Goal: Task Accomplishment & Management: Manage account settings

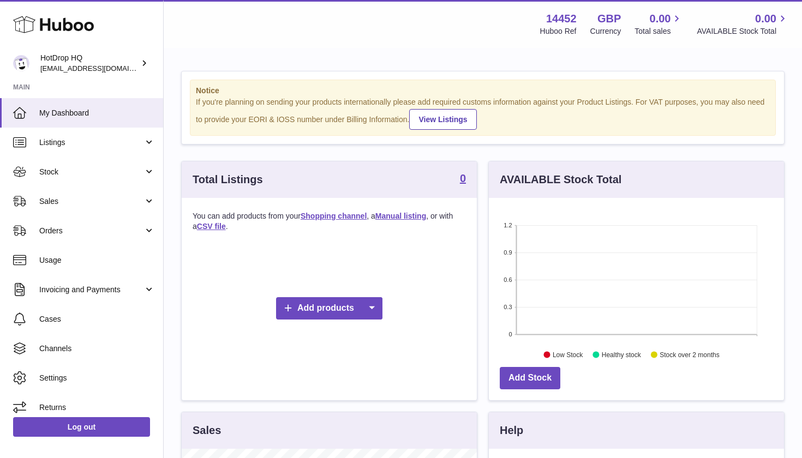
scroll to position [170, 295]
click at [85, 351] on span "Channels" at bounding box center [97, 349] width 116 height 10
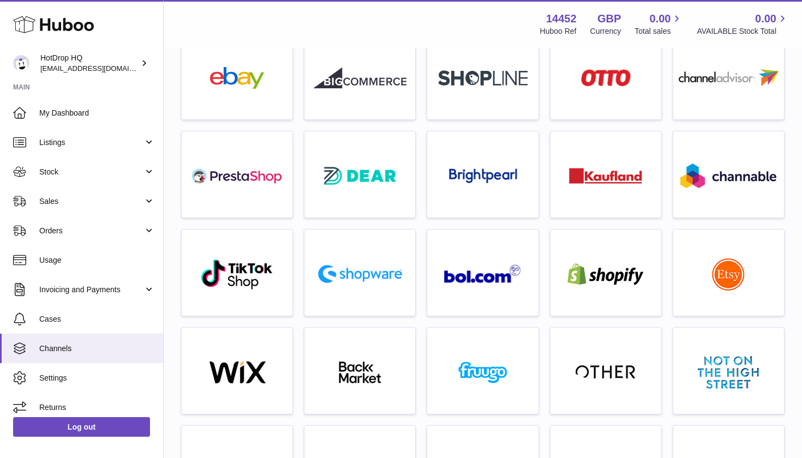
scroll to position [84, 0]
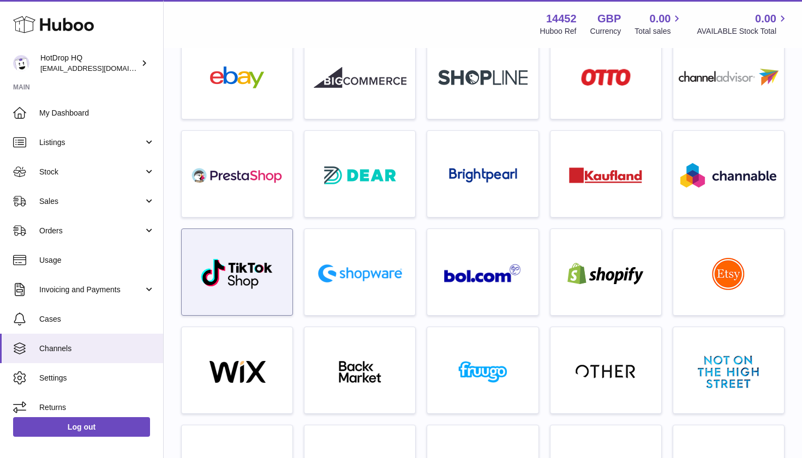
click at [283, 280] on div at bounding box center [237, 275] width 100 height 70
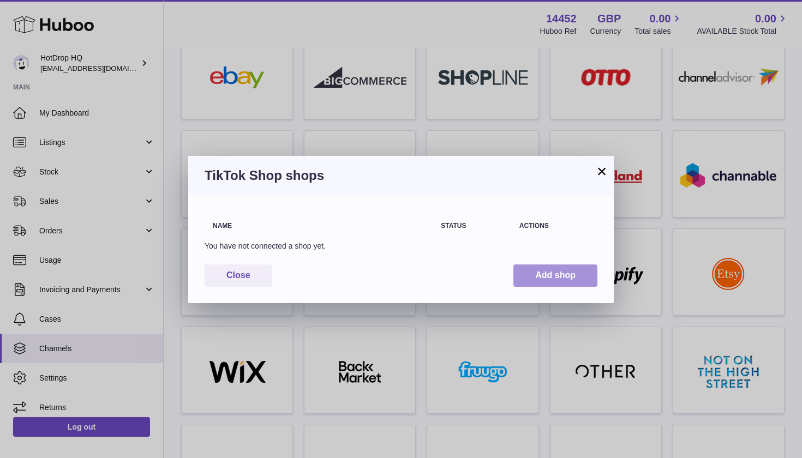
click at [543, 272] on button "Add shop" at bounding box center [555, 276] width 84 height 22
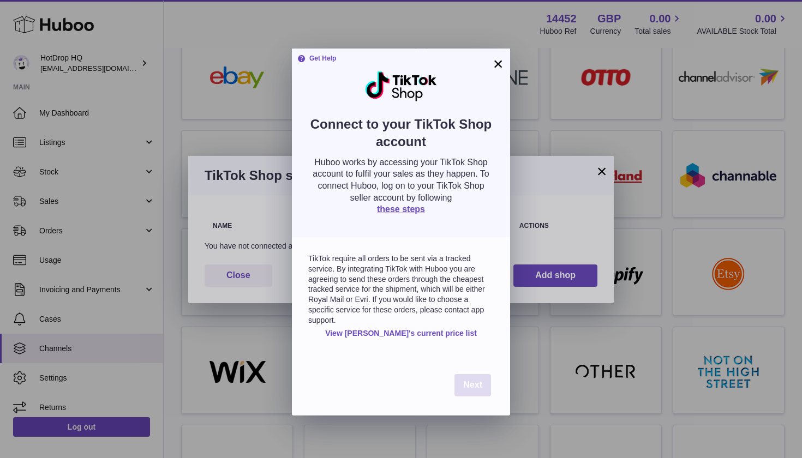
click at [472, 380] on span "Next" at bounding box center [472, 384] width 19 height 9
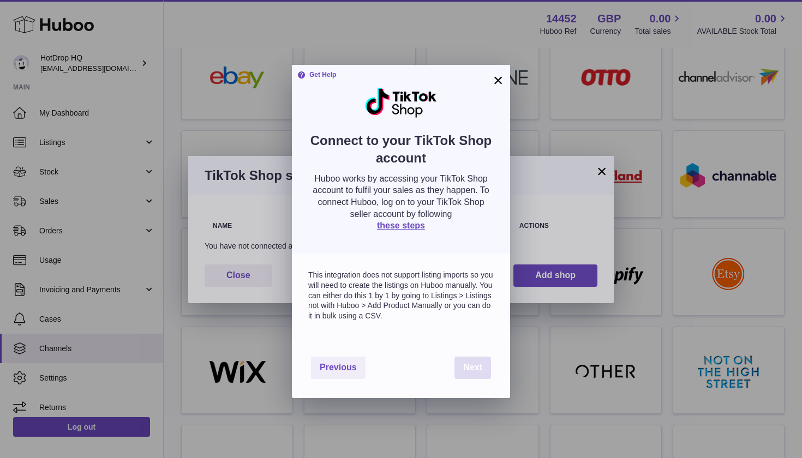
click at [477, 363] on span "Next" at bounding box center [472, 367] width 19 height 9
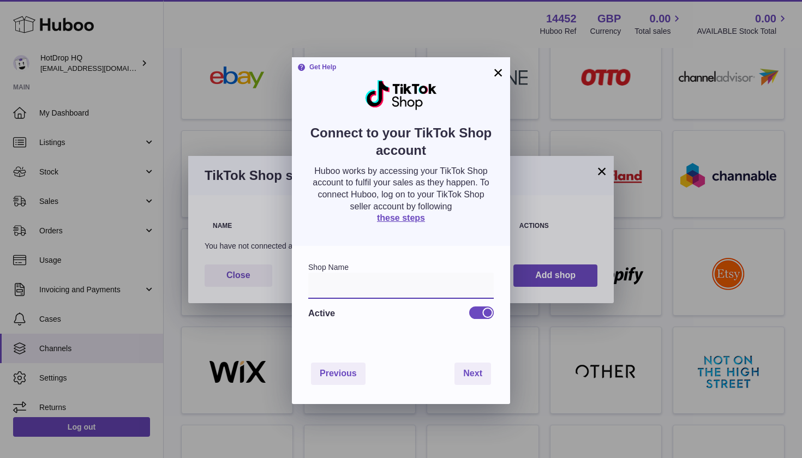
click at [350, 282] on input "text" at bounding box center [400, 286] width 185 height 26
type input "**********"
click at [473, 369] on span "Next" at bounding box center [472, 373] width 19 height 9
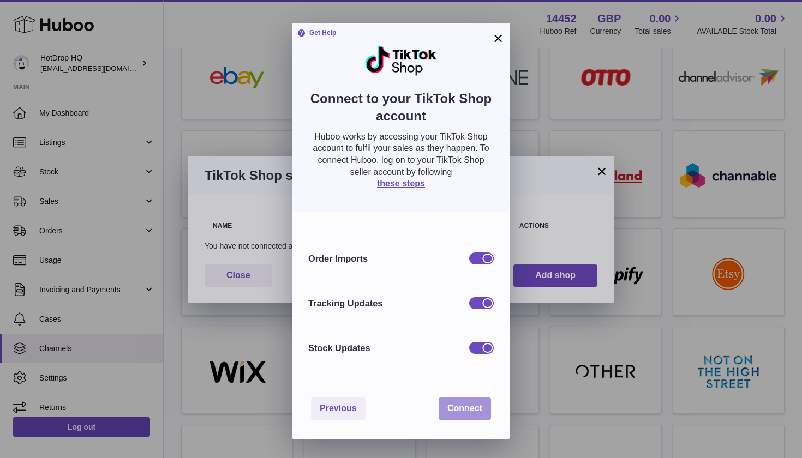
click at [466, 411] on button "Connect" at bounding box center [465, 409] width 52 height 22
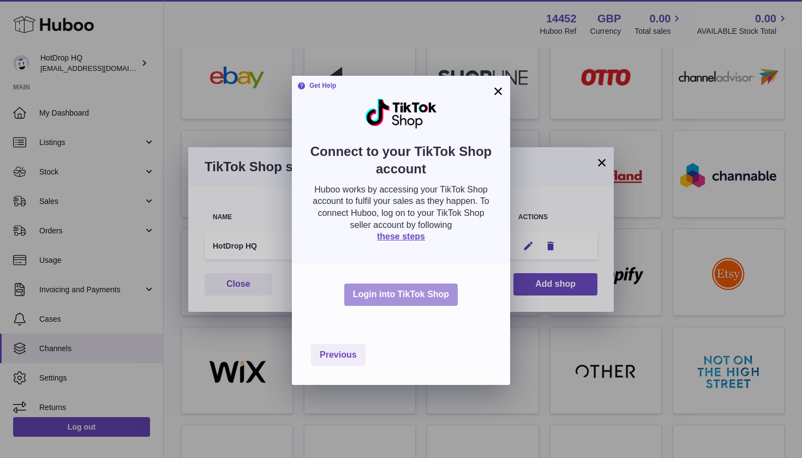
click at [412, 292] on button "Login into TikTok Shop" at bounding box center [400, 295] width 113 height 22
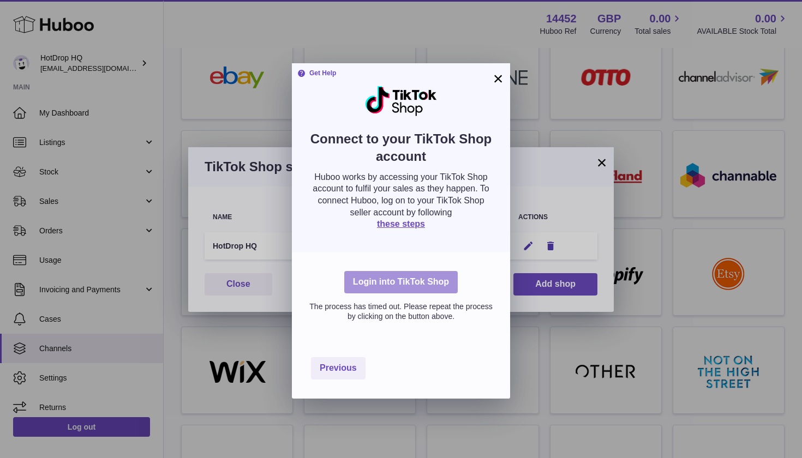
click at [432, 281] on button "Login into TikTok Shop" at bounding box center [400, 282] width 113 height 22
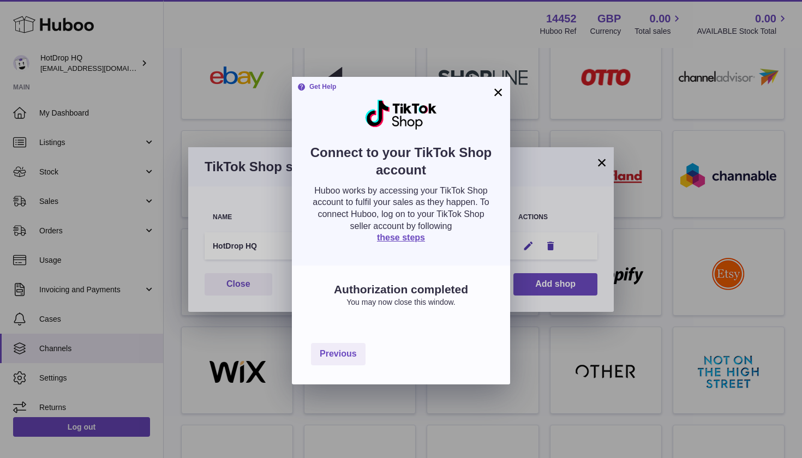
click at [498, 89] on button "×" at bounding box center [498, 92] width 13 height 13
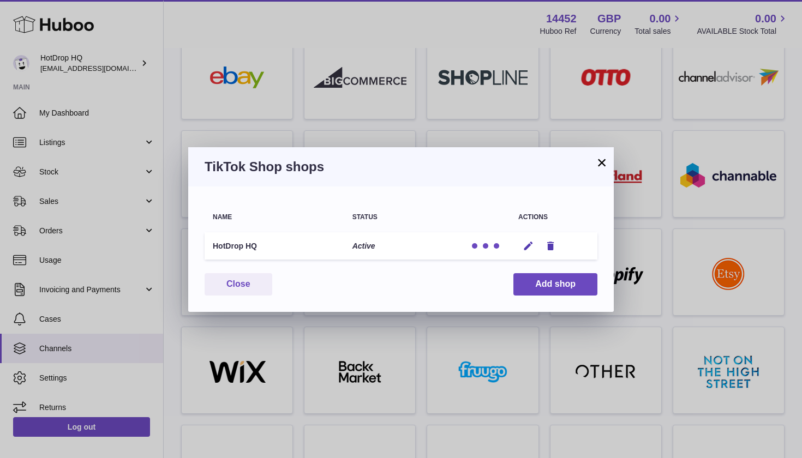
click at [601, 165] on button "×" at bounding box center [601, 162] width 13 height 13
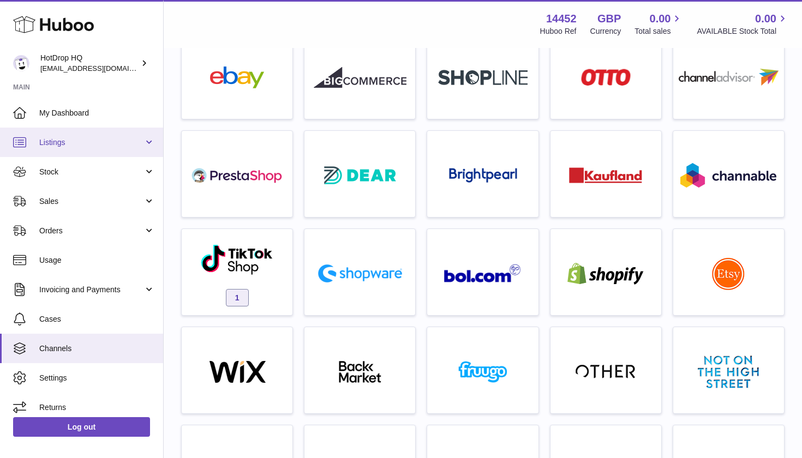
click at [122, 149] on link "Listings" at bounding box center [81, 142] width 163 height 29
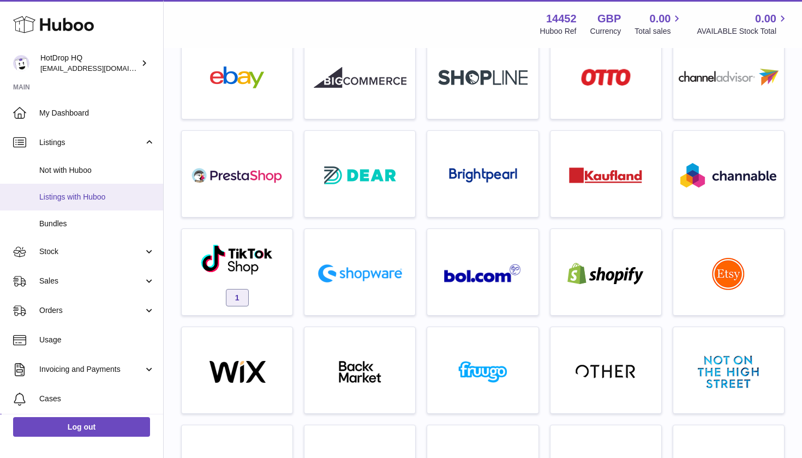
click at [122, 197] on span "Listings with Huboo" at bounding box center [97, 197] width 116 height 10
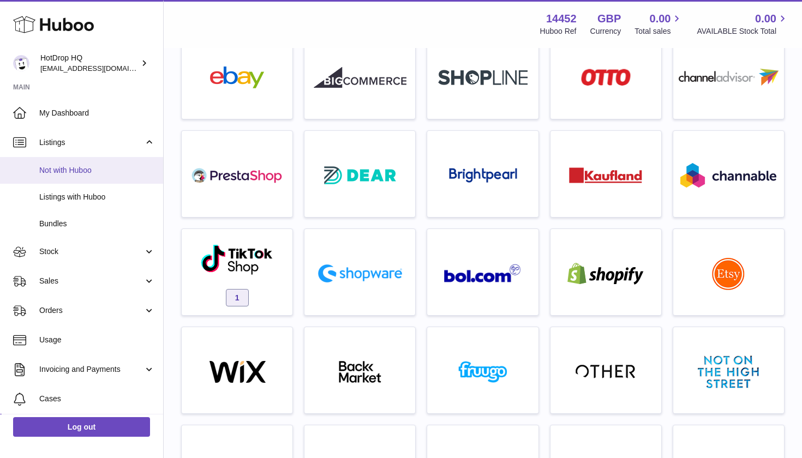
click at [97, 171] on span "Not with Huboo" at bounding box center [97, 170] width 116 height 10
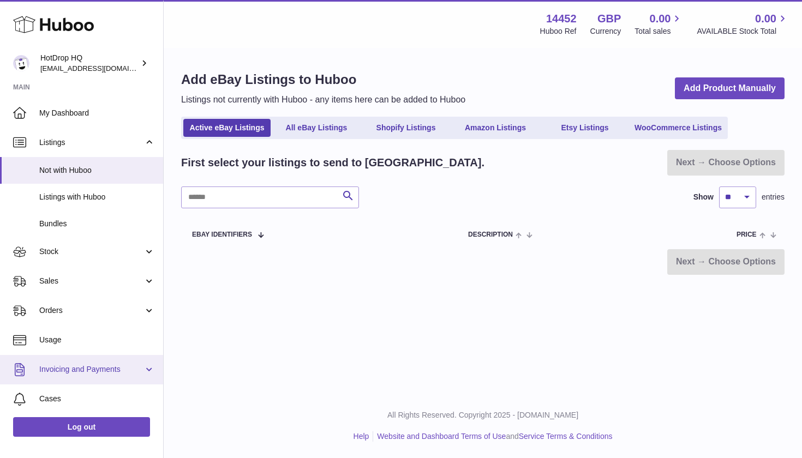
click at [143, 366] on link "Invoicing and Payments" at bounding box center [81, 369] width 163 height 29
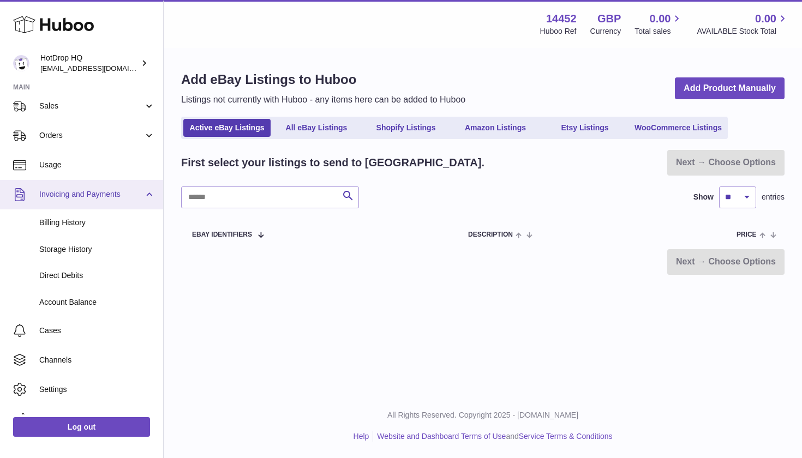
scroll to position [191, 0]
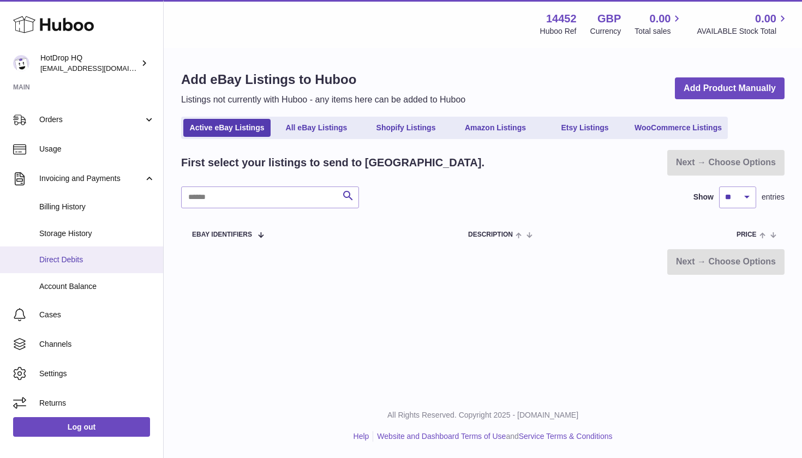
click at [78, 256] on span "Direct Debits" at bounding box center [97, 260] width 116 height 10
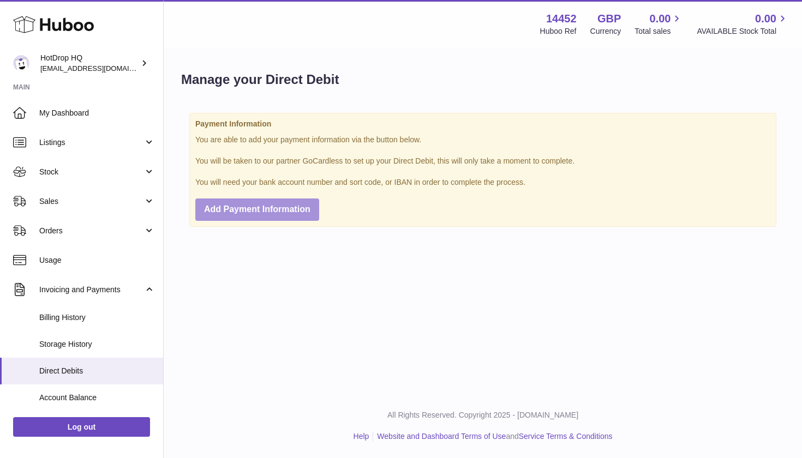
click at [280, 202] on button "Add Payment Information" at bounding box center [257, 210] width 124 height 22
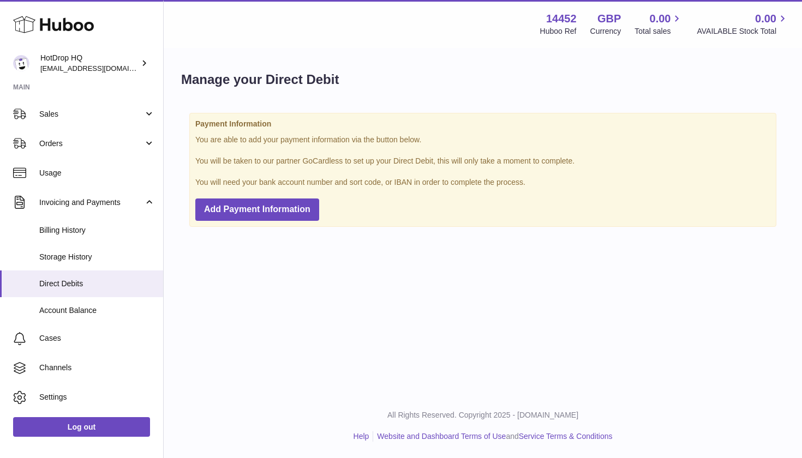
scroll to position [97, 0]
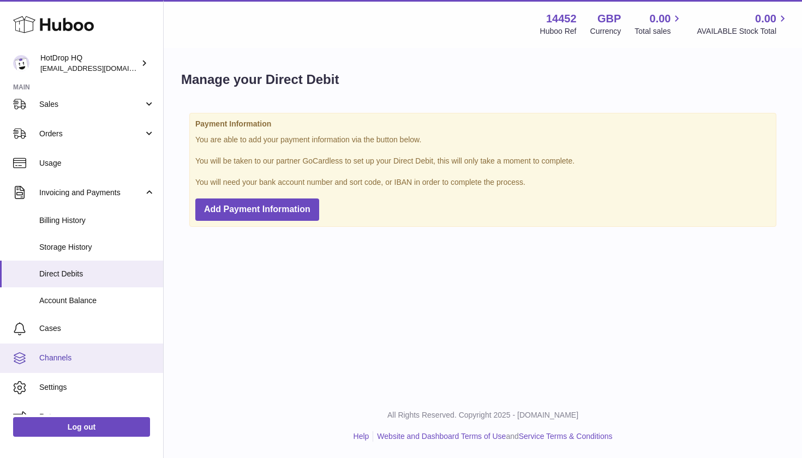
click at [117, 353] on span "Channels" at bounding box center [97, 358] width 116 height 10
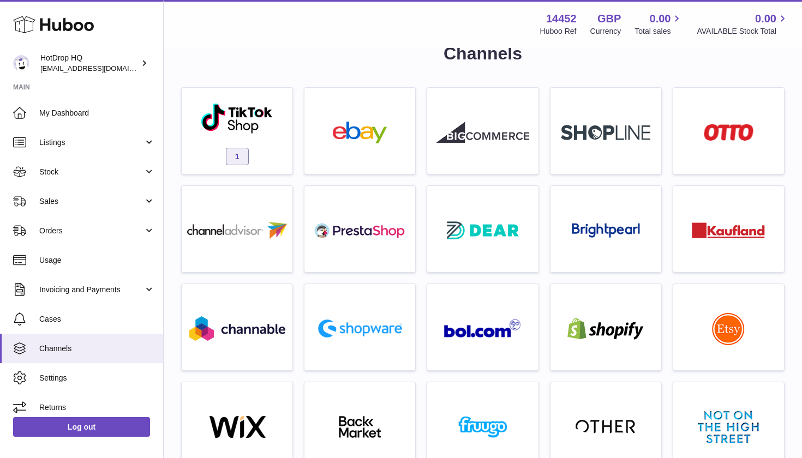
scroll to position [31, 0]
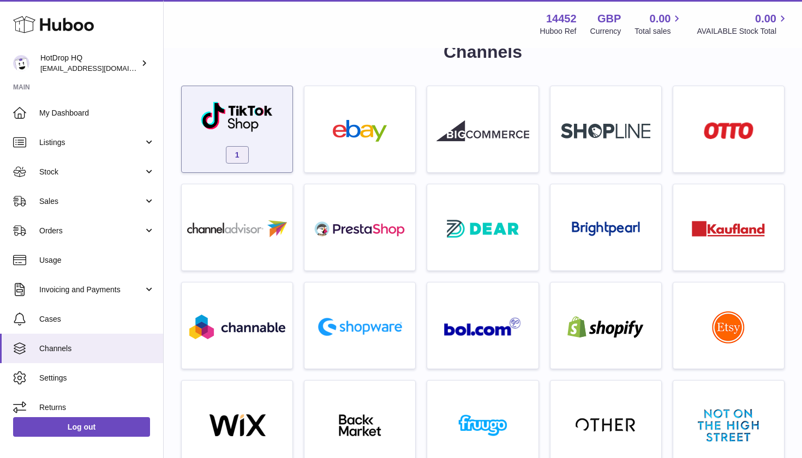
click at [286, 123] on div "1" at bounding box center [237, 132] width 100 height 70
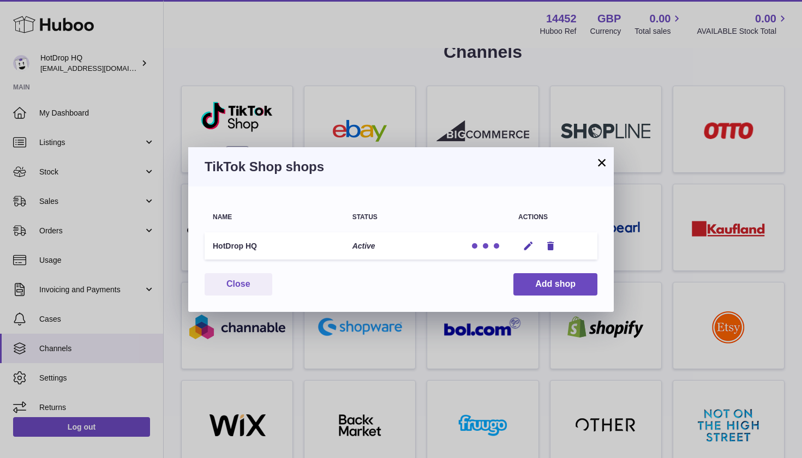
click at [601, 164] on button "×" at bounding box center [601, 162] width 13 height 13
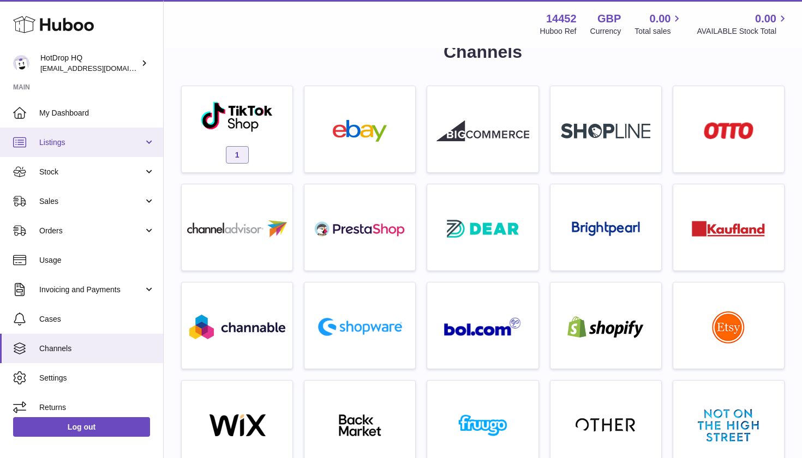
click at [116, 146] on span "Listings" at bounding box center [91, 142] width 104 height 10
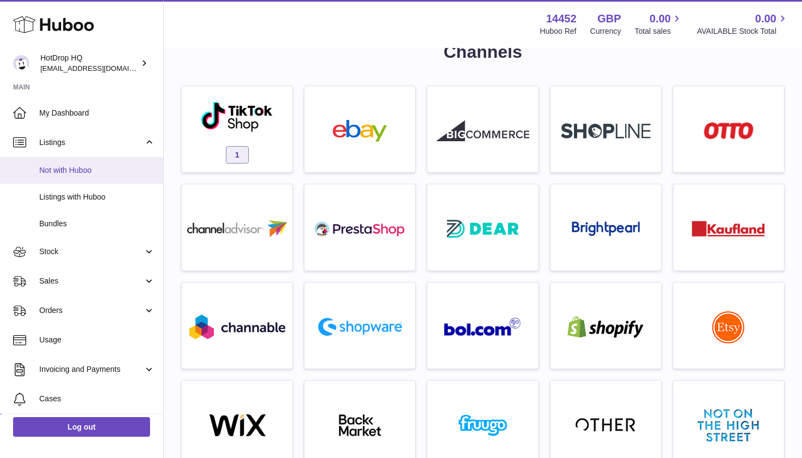
click at [107, 168] on span "Not with Huboo" at bounding box center [97, 170] width 116 height 10
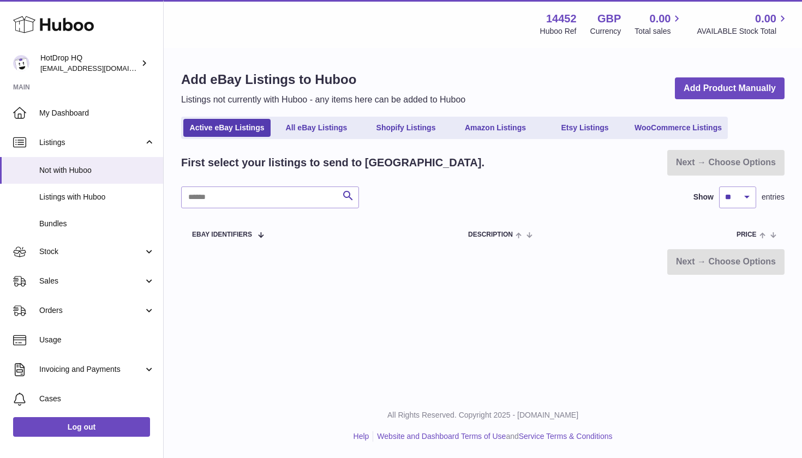
click at [744, 158] on div "Next → Choose Options" at bounding box center [725, 163] width 117 height 26
drag, startPoint x: 164, startPoint y: 295, endPoint x: 143, endPoint y: 358, distance: 66.4
click at [143, 358] on div "Huboo HotDrop HQ Abbasrfa22@gmail.com Main My Dashboard Listings Not with Huboo…" at bounding box center [401, 229] width 802 height 458
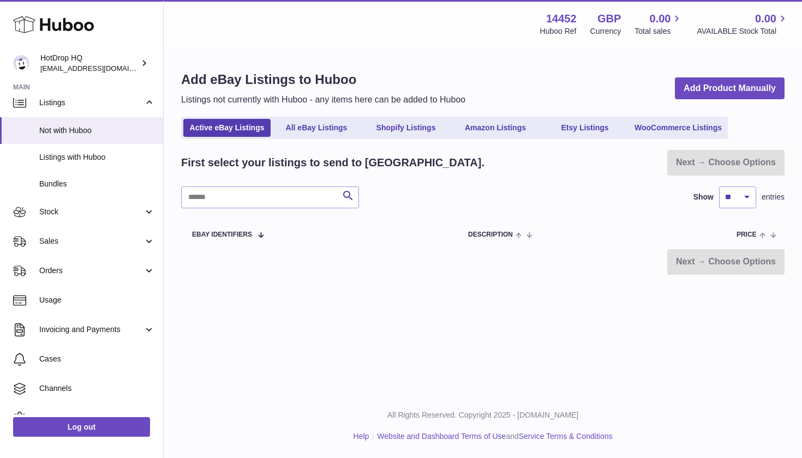
scroll to position [86, 0]
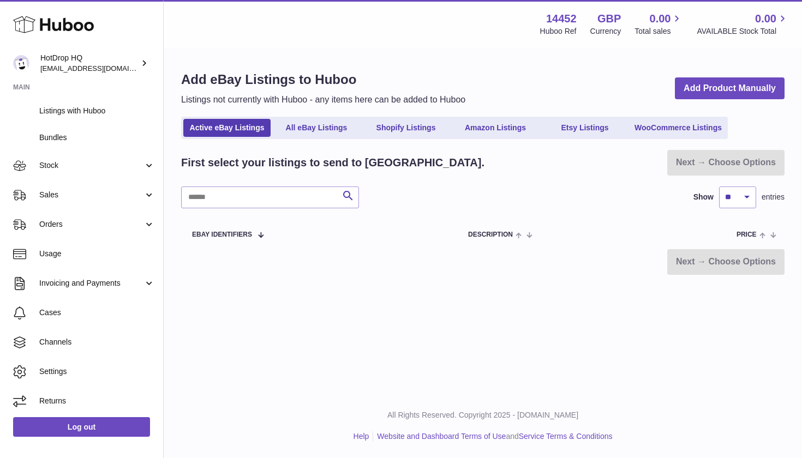
click at [178, 355] on div "Menu Huboo 14452 Huboo Ref GBP Currency 0.00 Total sales 0.00 AVAILABLE Stock T…" at bounding box center [483, 197] width 638 height 394
drag, startPoint x: 163, startPoint y: 304, endPoint x: 165, endPoint y: 267, distance: 37.7
click at [165, 267] on div "Huboo HotDrop HQ Abbasrfa22@gmail.com Main My Dashboard Listings Not with Huboo…" at bounding box center [401, 229] width 802 height 458
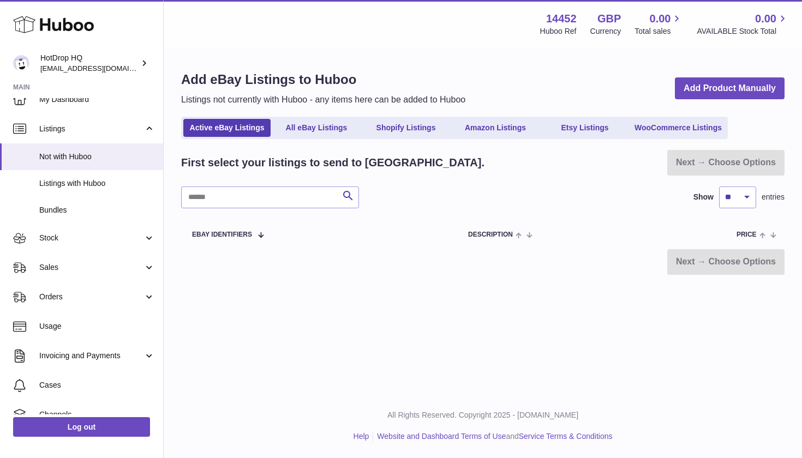
scroll to position [0, 0]
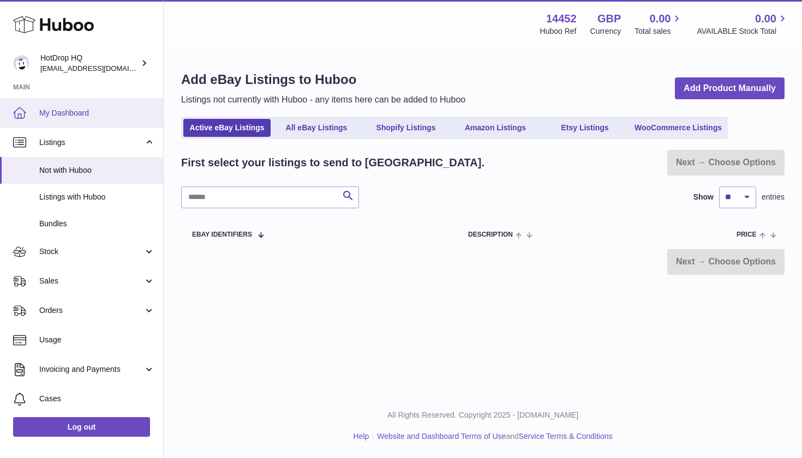
click at [86, 115] on span "My Dashboard" at bounding box center [97, 113] width 116 height 10
click at [103, 111] on span "My Dashboard" at bounding box center [97, 113] width 116 height 10
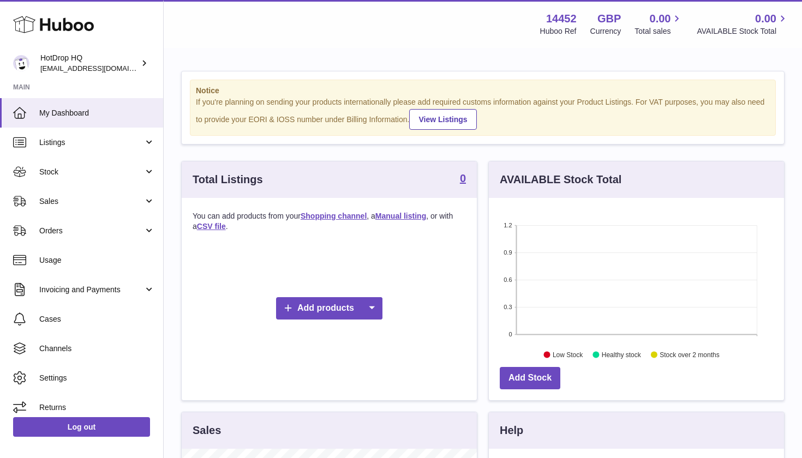
scroll to position [170, 295]
click at [94, 347] on span "Channels" at bounding box center [97, 349] width 116 height 10
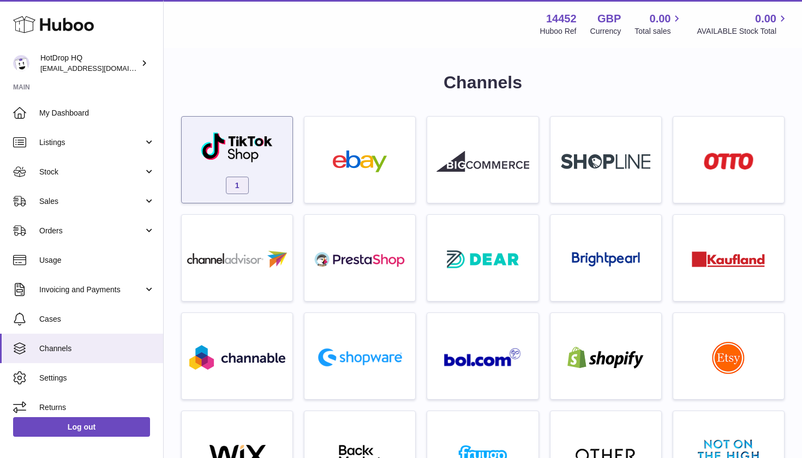
click at [238, 184] on span "1" at bounding box center [237, 185] width 23 height 17
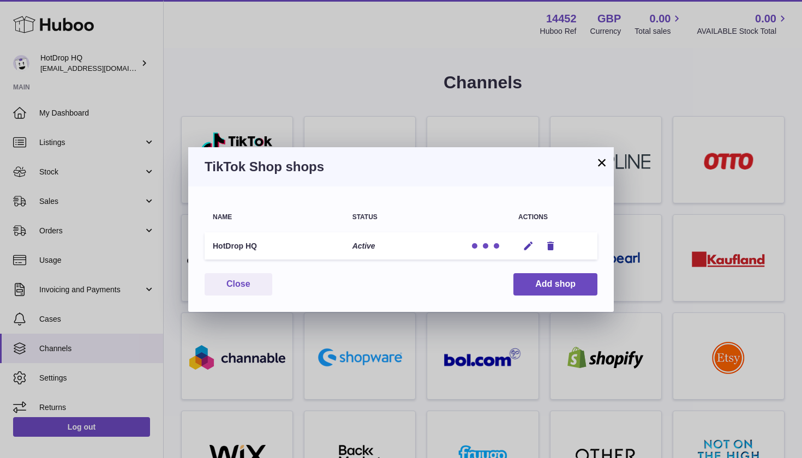
click at [115, 373] on div "× TikTok Shop shops Name Status Actions HotDrop HQ Active Edit Remove You have …" at bounding box center [401, 229] width 802 height 458
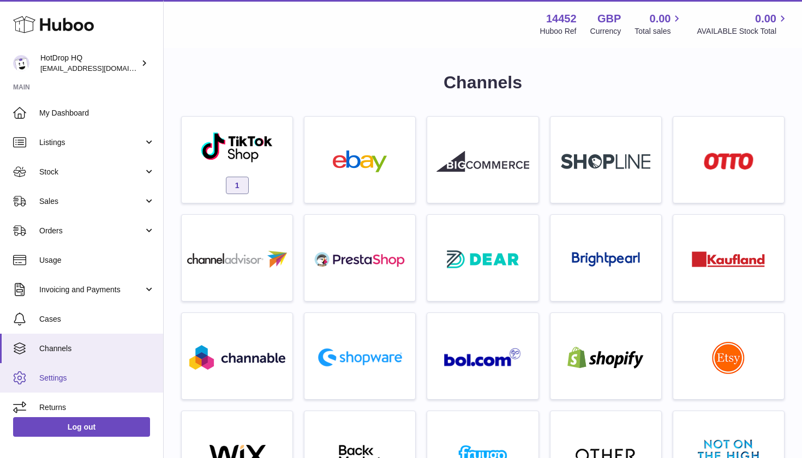
click at [73, 373] on span "Settings" at bounding box center [97, 378] width 116 height 10
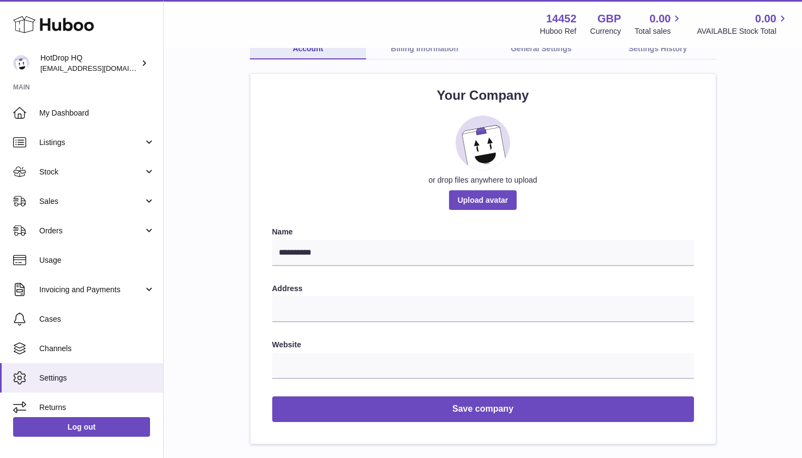
scroll to position [22, 0]
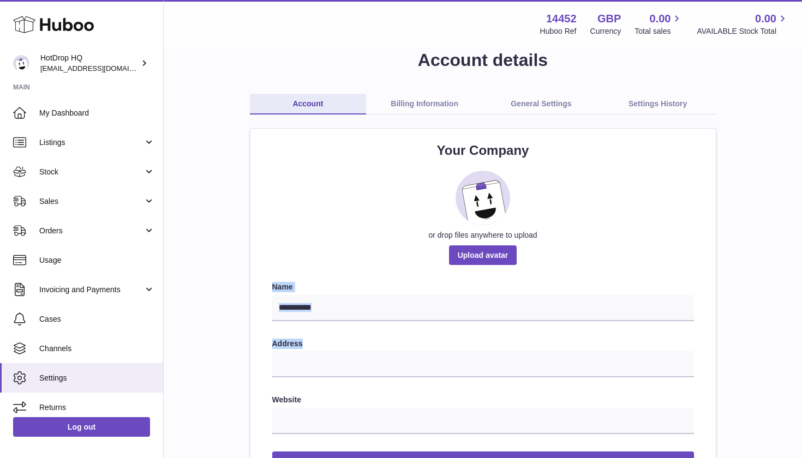
drag, startPoint x: 164, startPoint y: 271, endPoint x: 167, endPoint y: 360, distance: 89.5
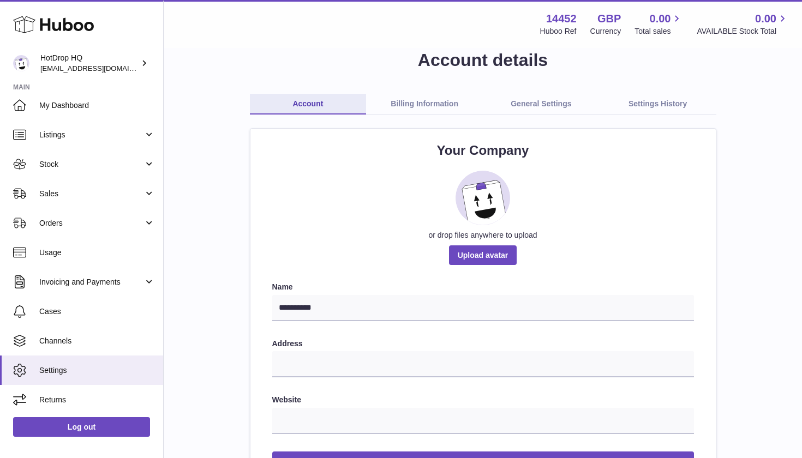
click at [543, 104] on link "General Settings" at bounding box center [541, 104] width 117 height 21
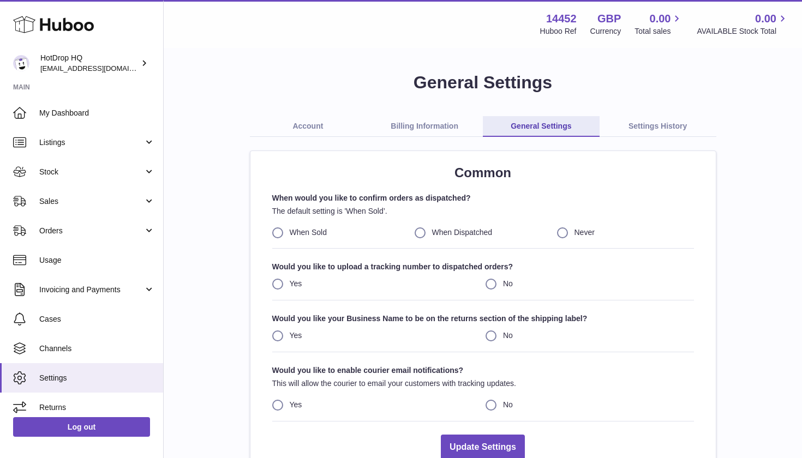
click at [315, 128] on link "Account" at bounding box center [308, 126] width 117 height 21
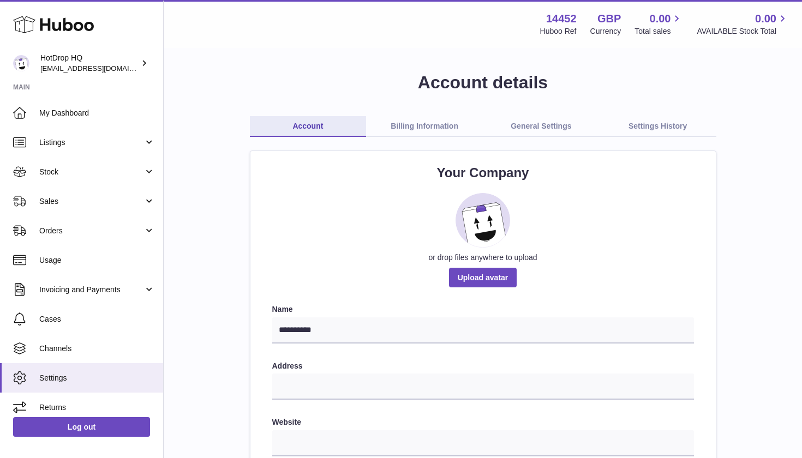
click at [571, 126] on link "General Settings" at bounding box center [541, 126] width 117 height 21
click at [556, 124] on link "General Settings" at bounding box center [541, 126] width 117 height 21
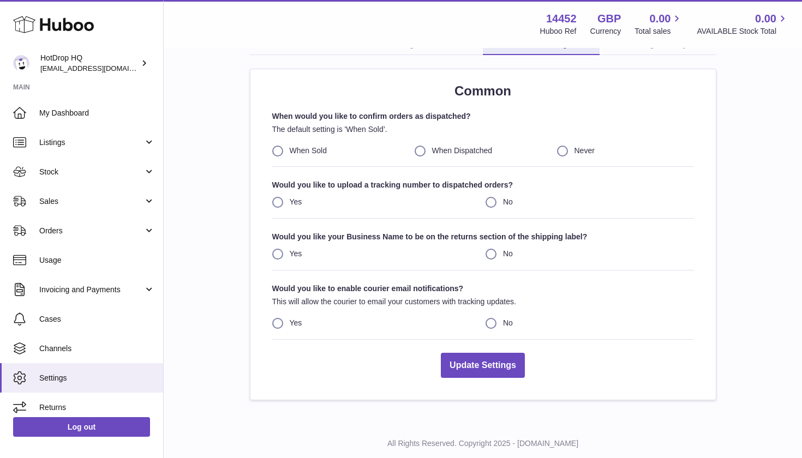
scroll to position [87, 0]
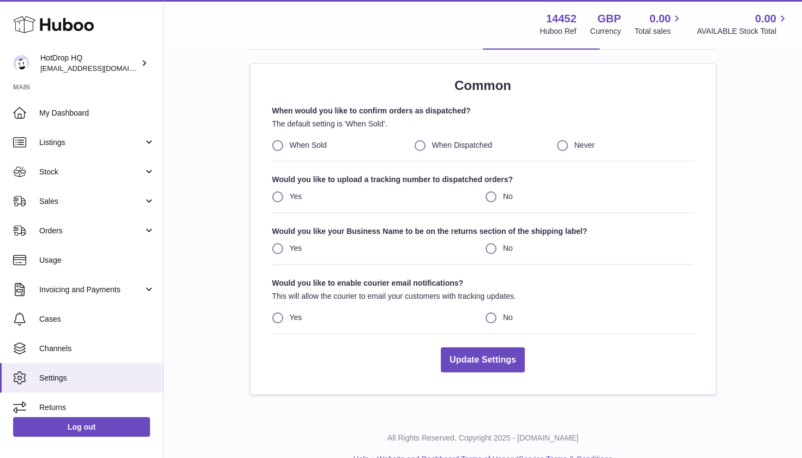
click at [420, 145] on label "When Dispatched" at bounding box center [483, 145] width 137 height 10
click at [492, 195] on label "No" at bounding box center [590, 196] width 208 height 10
click at [278, 191] on label "Yes" at bounding box center [376, 196] width 208 height 10
click at [471, 353] on button "Update Settings" at bounding box center [483, 361] width 84 height 26
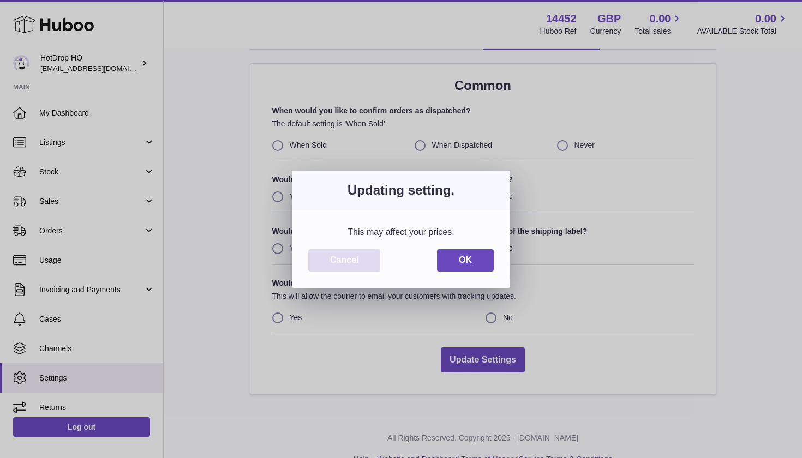
click at [348, 260] on button "Cancel" at bounding box center [344, 260] width 72 height 22
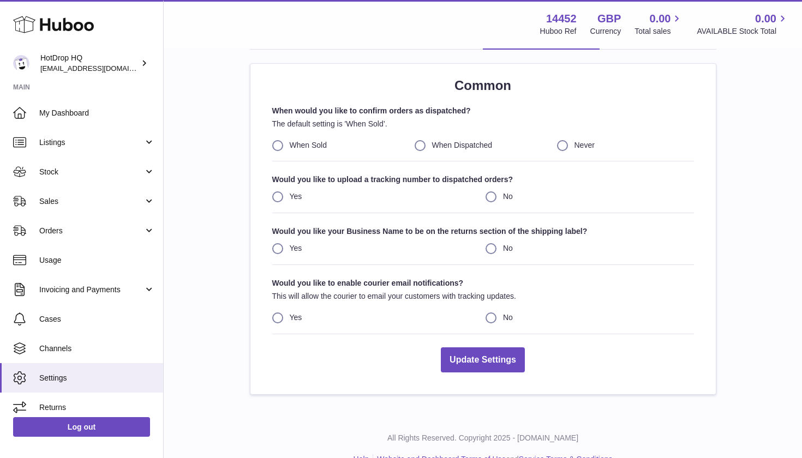
click at [420, 145] on label "When Dispatched" at bounding box center [483, 145] width 137 height 10
click at [280, 246] on label "Yes" at bounding box center [376, 248] width 208 height 10
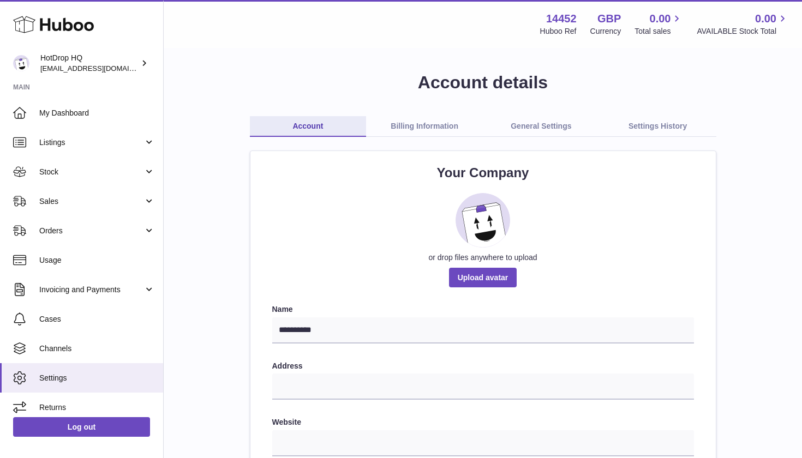
click at [538, 124] on link "General Settings" at bounding box center [541, 126] width 117 height 21
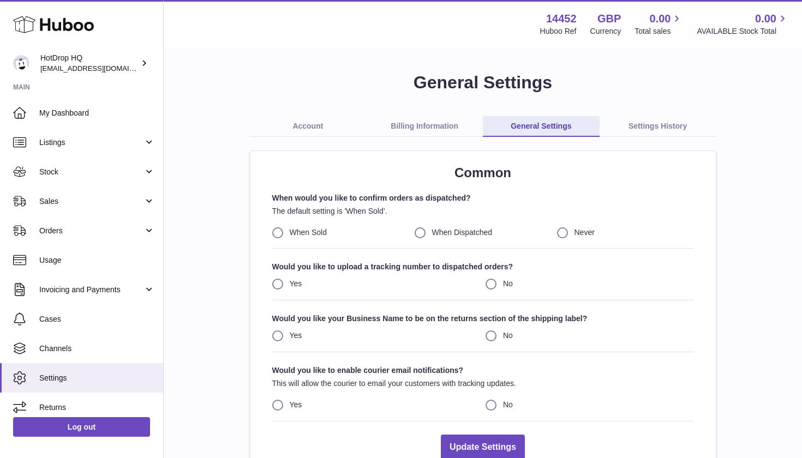
click at [423, 228] on label "When Dispatched" at bounding box center [483, 233] width 137 height 10
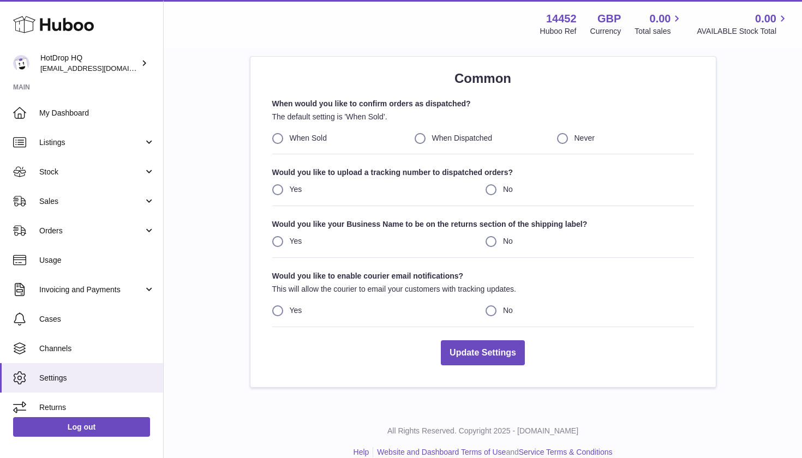
scroll to position [95, 0]
click at [480, 348] on button "Update Settings" at bounding box center [483, 352] width 84 height 26
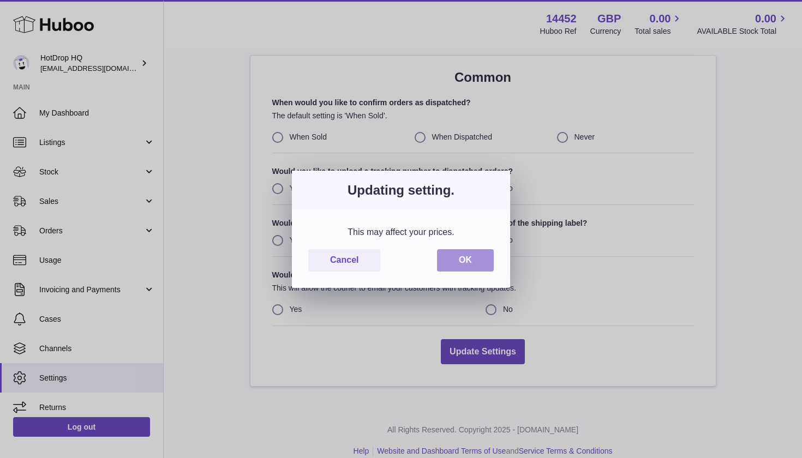
click at [464, 253] on button "OK" at bounding box center [465, 260] width 57 height 22
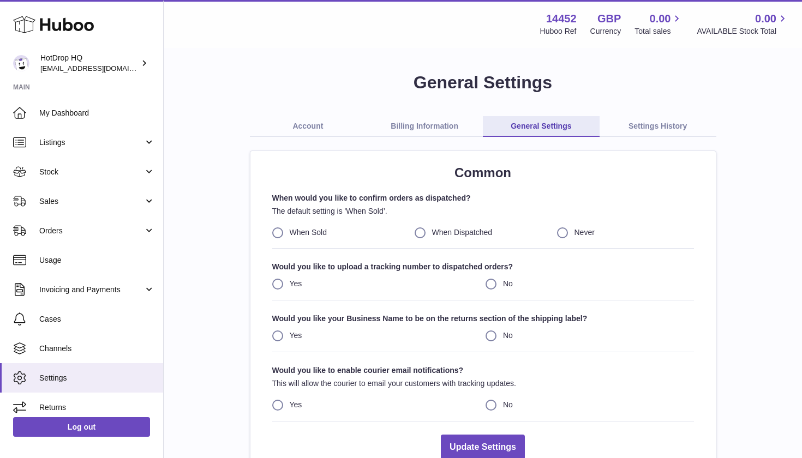
scroll to position [0, 0]
click at [451, 131] on link "Billing Information" at bounding box center [424, 126] width 117 height 21
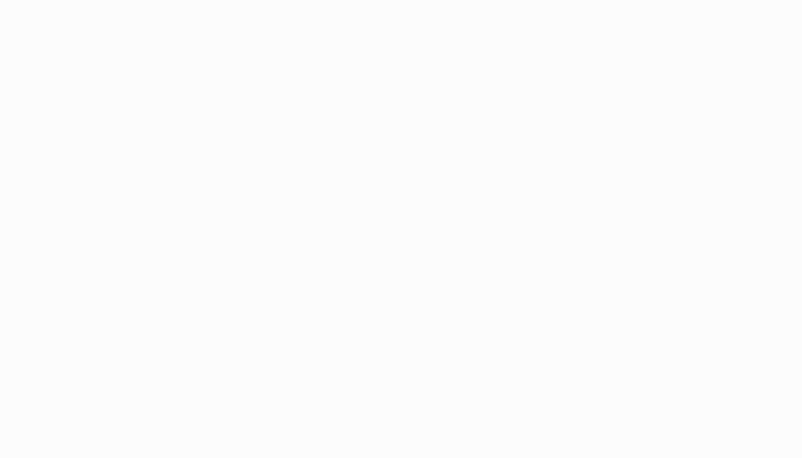
select select "**"
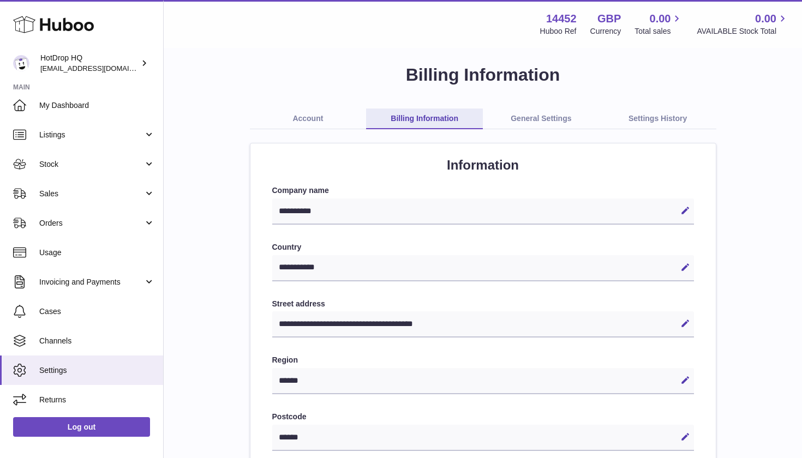
scroll to position [8, 0]
click at [304, 116] on link "Account" at bounding box center [308, 119] width 117 height 21
click at [313, 118] on link "Account" at bounding box center [308, 119] width 117 height 21
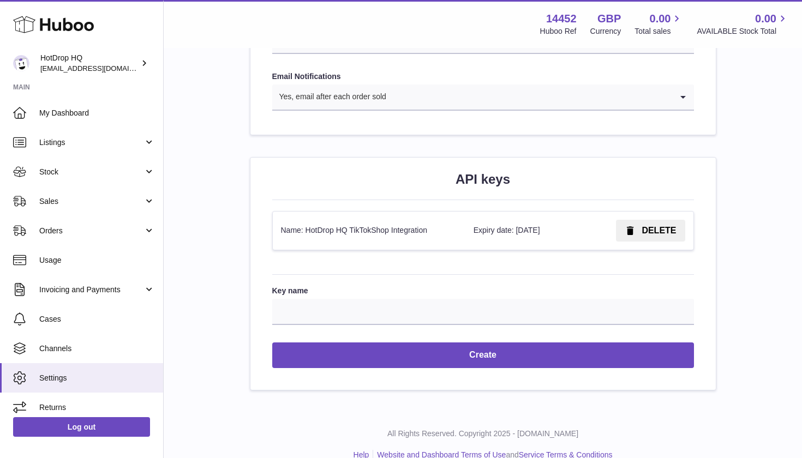
scroll to position [1218, 0]
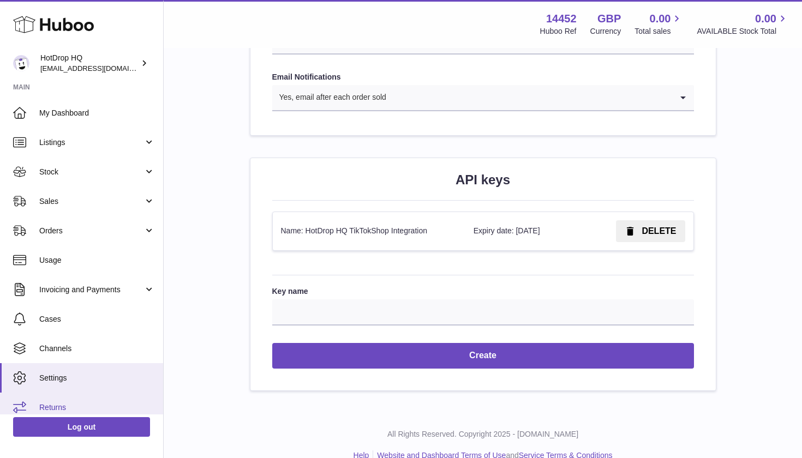
click at [63, 406] on span "Returns" at bounding box center [97, 408] width 116 height 10
